Goal: Check status: Check status

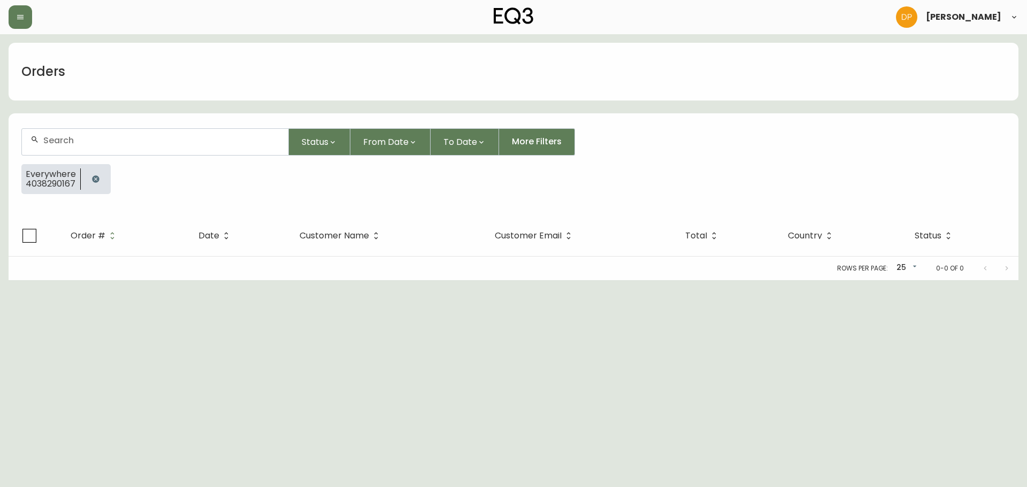
click at [92, 183] on icon "button" at bounding box center [95, 179] width 9 height 9
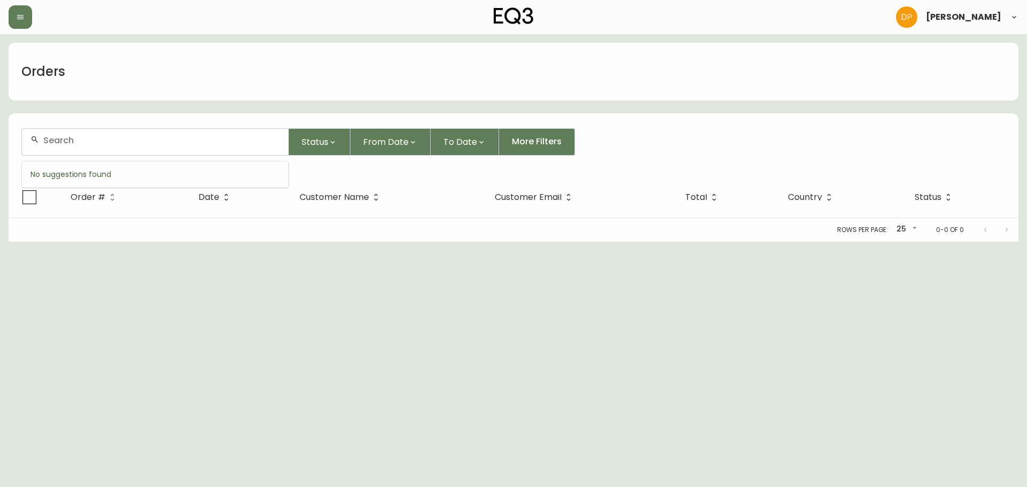
click at [87, 142] on input "text" at bounding box center [161, 140] width 236 height 10
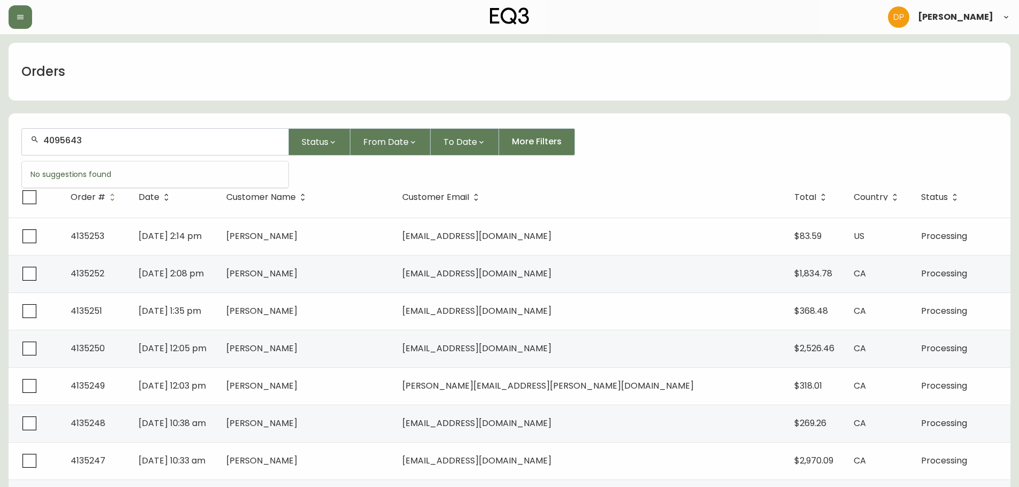
type input "4095643"
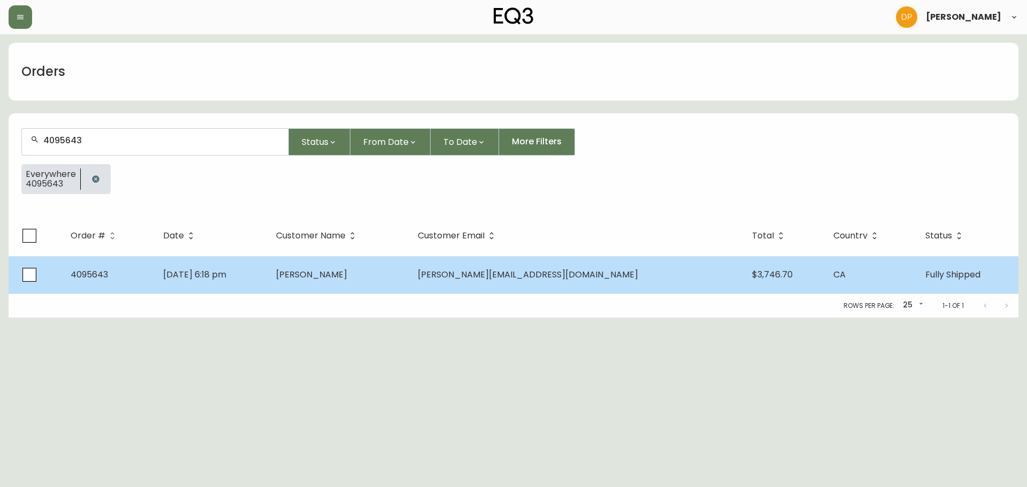
click at [268, 268] on td "Sep 30 2022, 6:18 pm" at bounding box center [211, 274] width 113 height 37
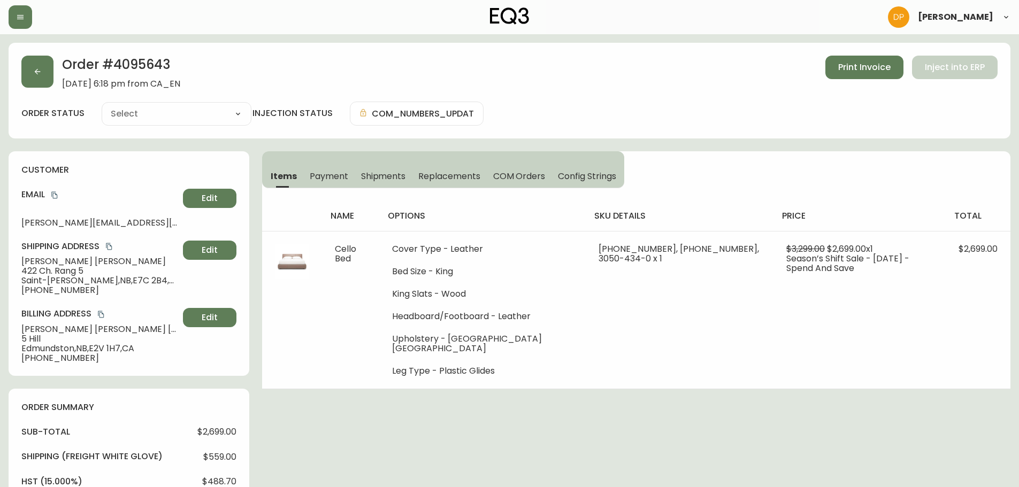
type input "Fully Shipped"
select select "FULLY_SHIPPED"
